Goal: Information Seeking & Learning: Learn about a topic

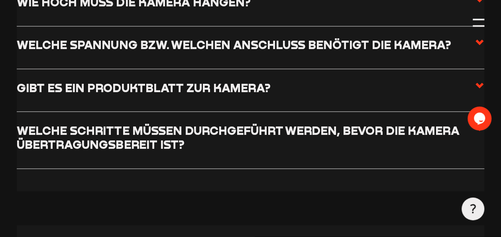
scroll to position [509, 0]
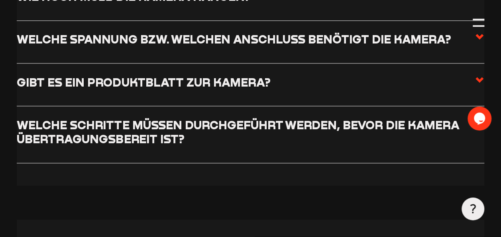
click at [479, 77] on icon at bounding box center [480, 80] width 10 height 10
click at [0, 0] on input "Gibt es ein Produktblatt zur Kamera?" at bounding box center [0, 0] width 0 height 0
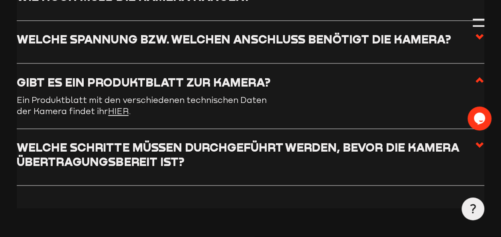
click at [108, 109] on link "HIER" at bounding box center [118, 110] width 20 height 9
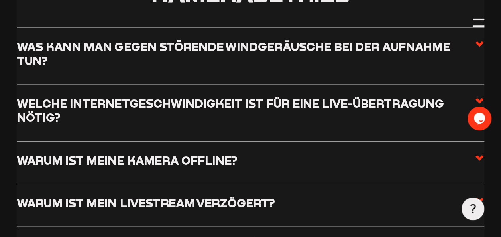
scroll to position [854, 0]
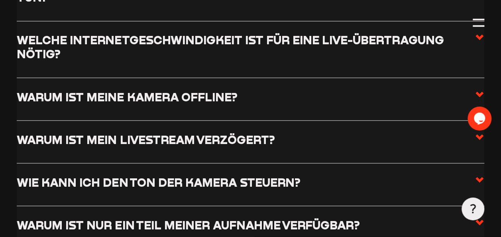
click at [479, 37] on icon at bounding box center [480, 38] width 10 height 10
click at [0, 0] on input "Welche Internetgeschwindigkeit ist für eine Live-Übertragung nötig?" at bounding box center [0, 0] width 0 height 0
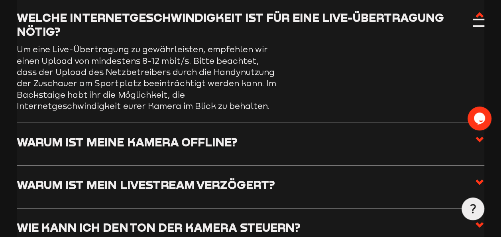
scroll to position [832, 0]
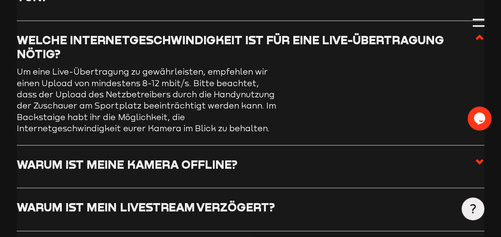
click at [479, 37] on use at bounding box center [480, 38] width 8 height 6
click at [0, 0] on input "Welche Internetgeschwindigkeit ist für eine Live-Übertragung nötig?" at bounding box center [0, 0] width 0 height 0
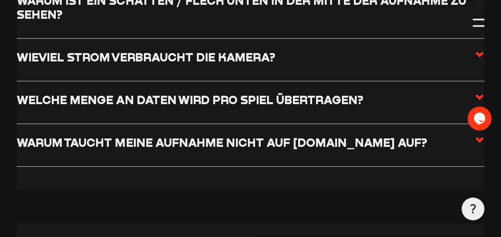
scroll to position [1182, 0]
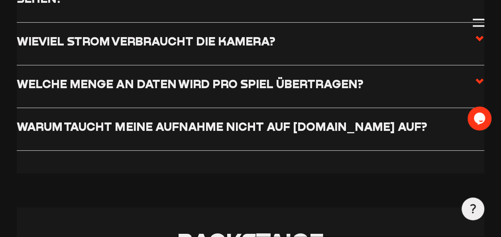
click at [476, 81] on icon at bounding box center [480, 82] width 10 height 10
click at [0, 0] on input "Welche Menge an Daten wird pro Spiel übertragen?" at bounding box center [0, 0] width 0 height 0
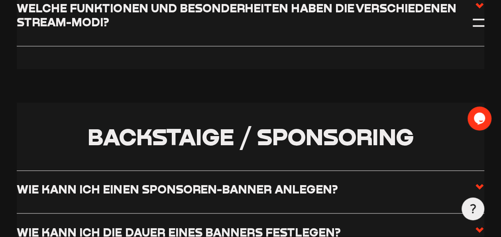
scroll to position [1858, 0]
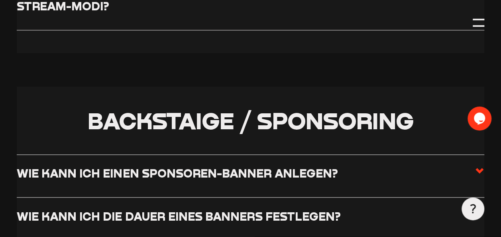
click at [447, 14] on label "Welche Funktionen und Besonderheiten haben die verschiedenen Stream-Modi?" at bounding box center [250, 2] width 467 height 34
click at [0, 0] on input "Welche Funktionen und Besonderheiten haben die verschiedenen Stream-Modi?" at bounding box center [0, 0] width 0 height 0
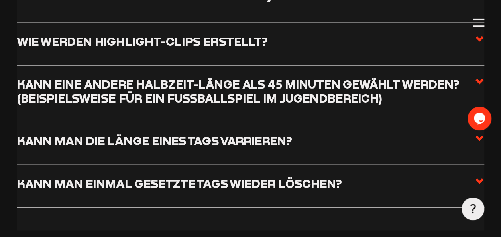
scroll to position [2335, 0]
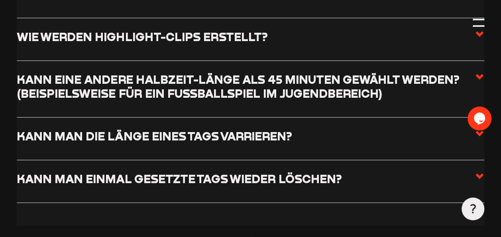
click at [476, 33] on icon at bounding box center [480, 34] width 10 height 10
click at [0, 0] on input "Wie werden Highlight-Clips erstellt?" at bounding box center [0, 0] width 0 height 0
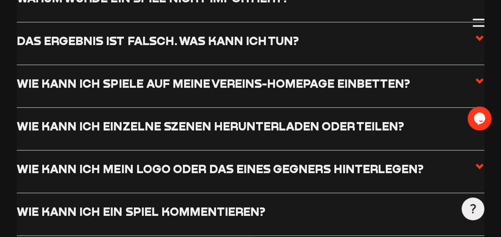
scroll to position [3138, 0]
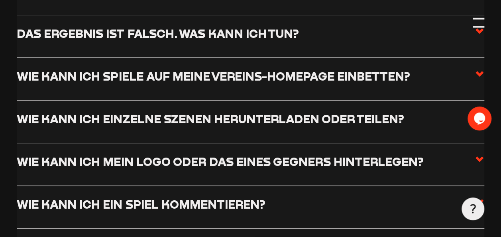
click at [476, 19] on div at bounding box center [478, 19] width 11 height 2
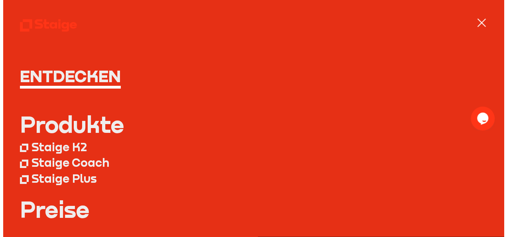
scroll to position [3124, 0]
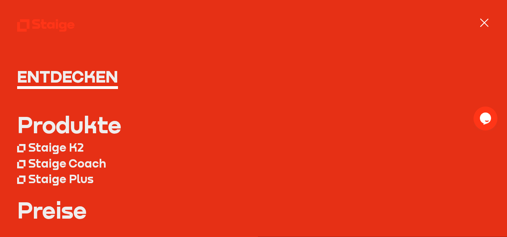
click at [65, 146] on div "Staige K2" at bounding box center [55, 147] width 55 height 14
click at [70, 149] on div "Staige K2" at bounding box center [55, 147] width 55 height 14
click at [61, 208] on link "Preise" at bounding box center [253, 210] width 473 height 23
